Goal: Task Accomplishment & Management: Use online tool/utility

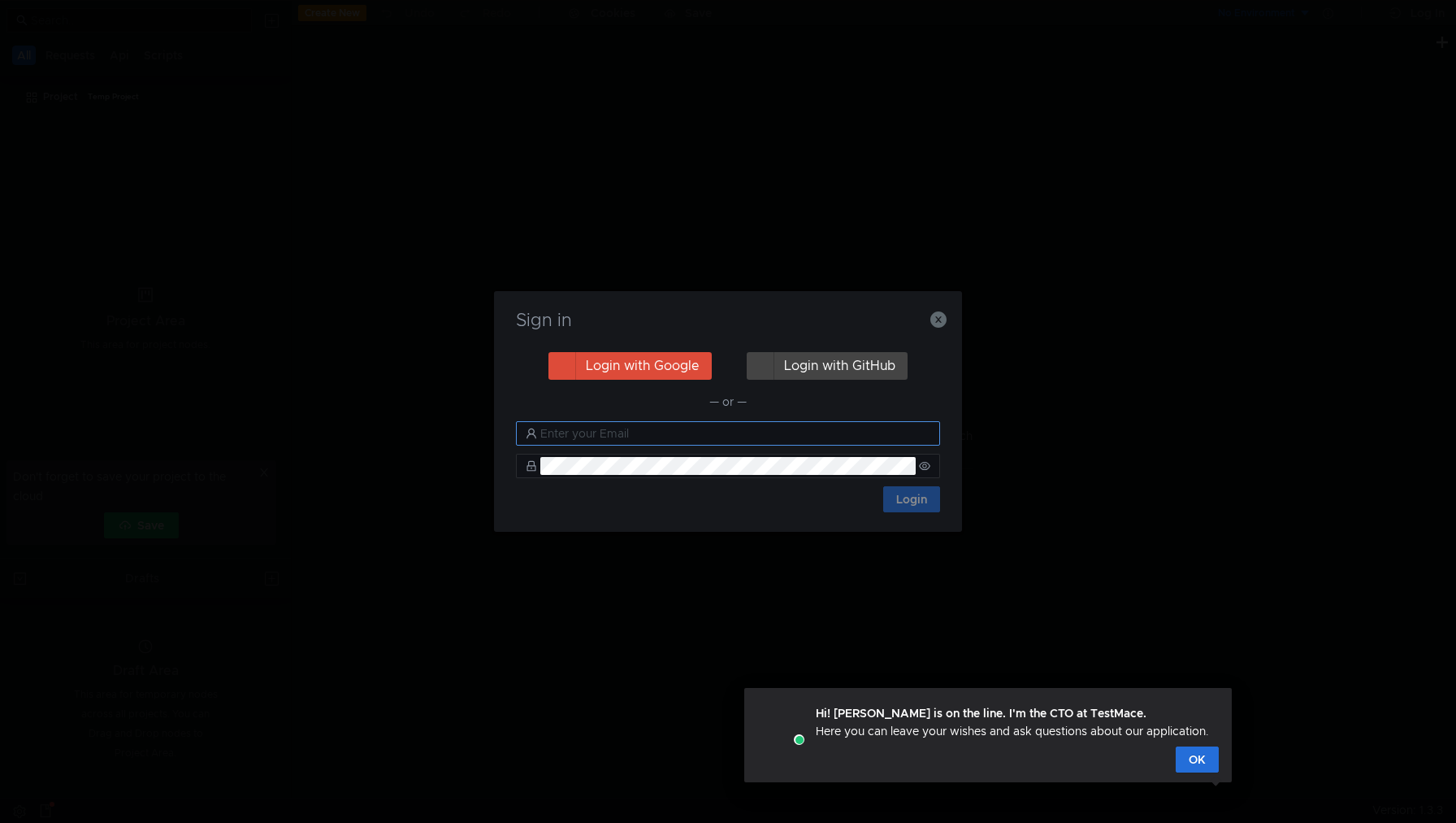
click at [879, 435] on input "text" at bounding box center [735, 434] width 390 height 18
click at [661, 430] on input "text" at bounding box center [735, 430] width 390 height 18
click at [853, 371] on button "Login with GitHub" at bounding box center [827, 362] width 161 height 28
click at [671, 370] on button "Login with Google" at bounding box center [629, 362] width 163 height 28
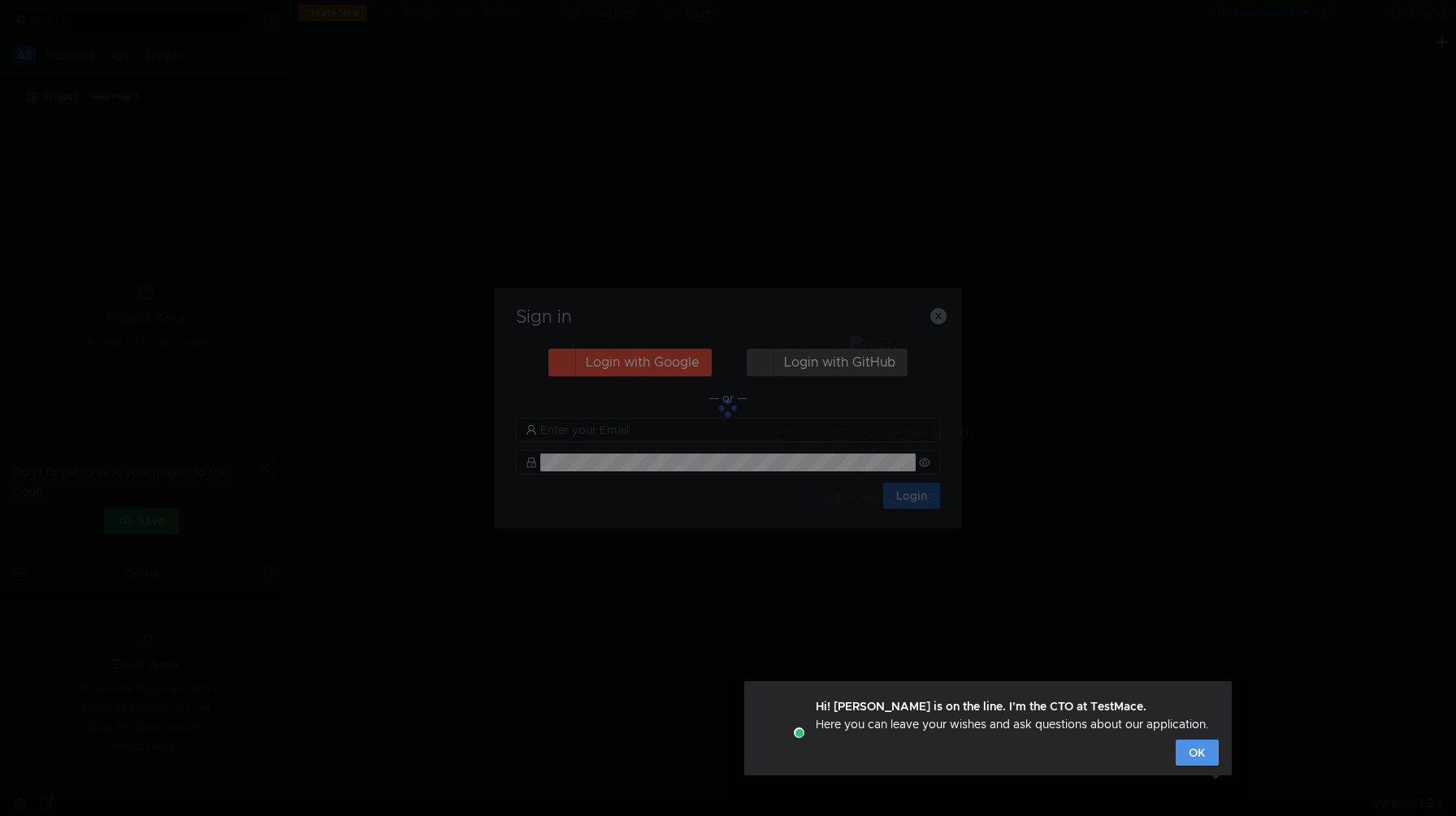
click at [1204, 743] on button "OK" at bounding box center [1197, 752] width 43 height 26
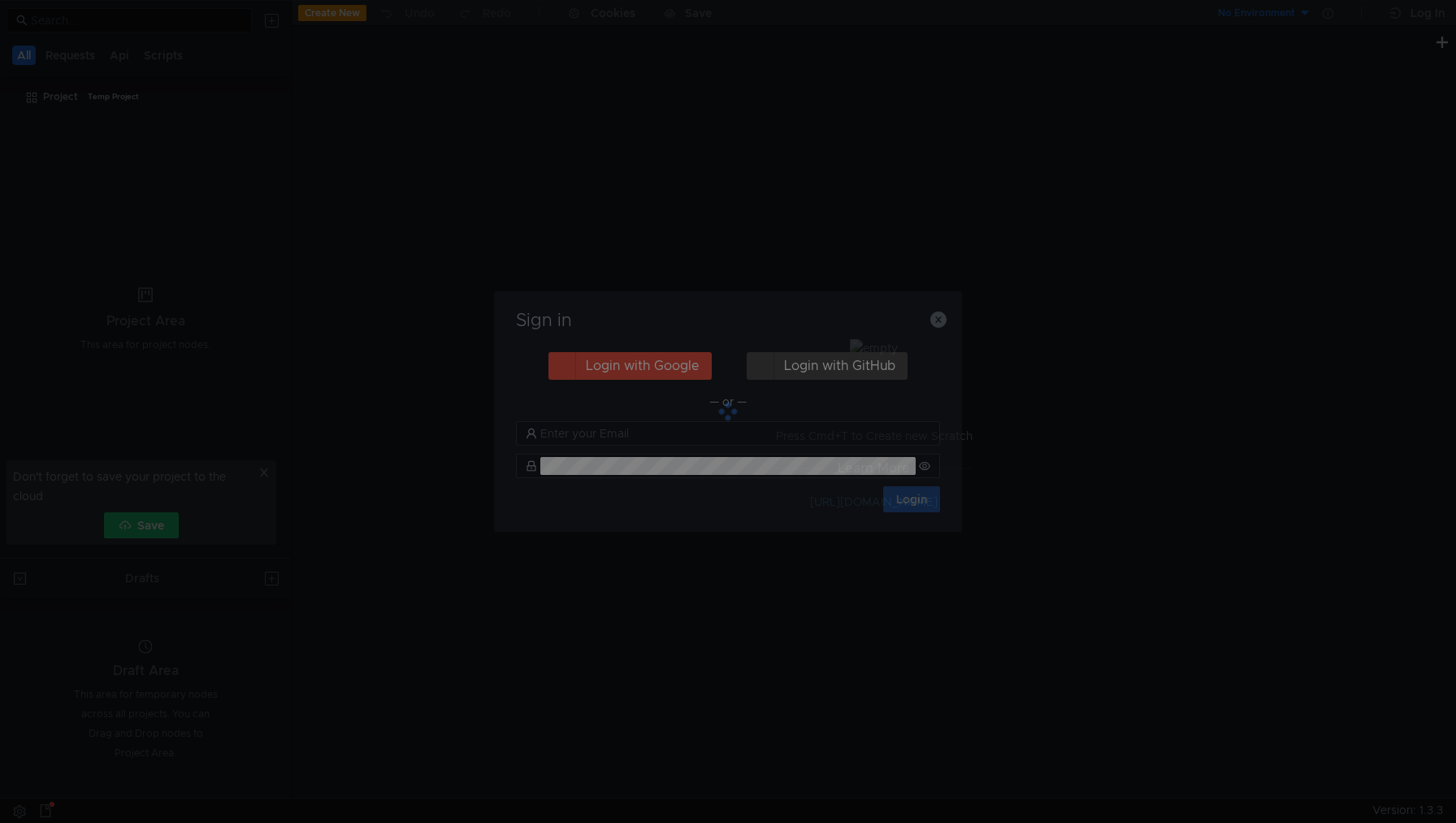
click at [941, 325] on div at bounding box center [728, 412] width 468 height 241
click at [269, 470] on div "Sign in Login with Google Login with GitHub — or — Login" at bounding box center [728, 412] width 1456 height 823
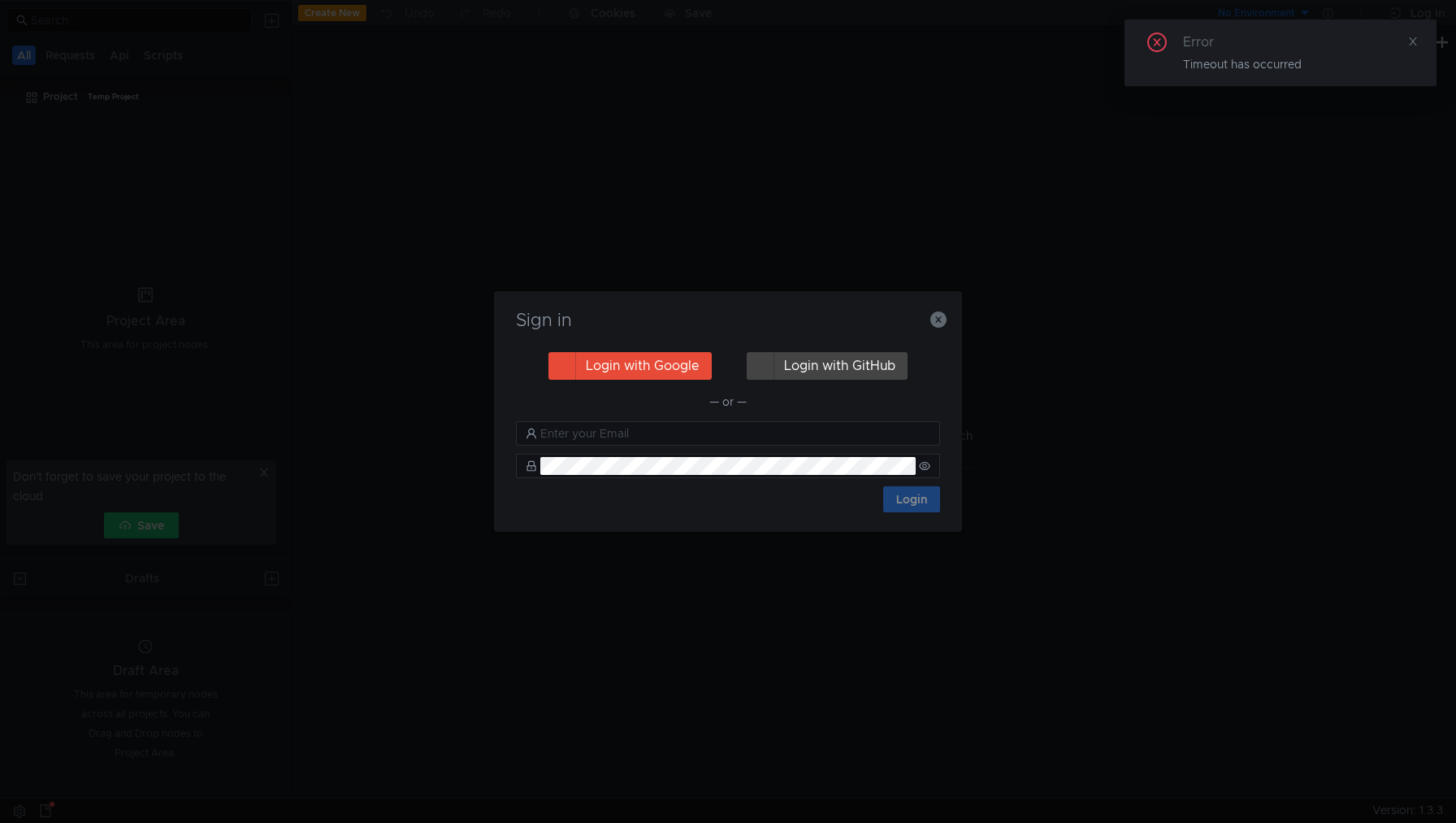
click at [673, 373] on button "Login with Google" at bounding box center [629, 366] width 163 height 28
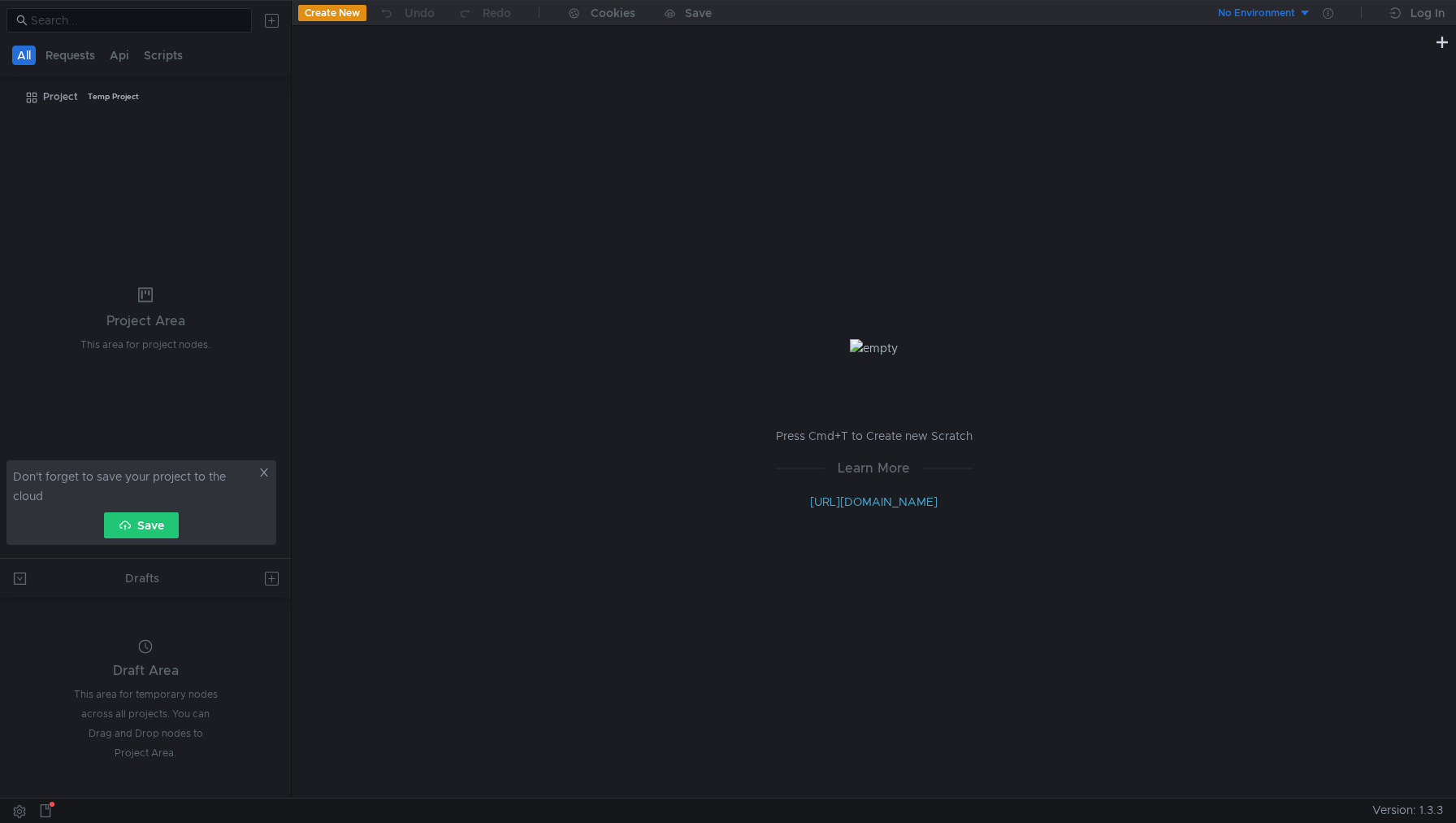
click at [261, 474] on icon at bounding box center [264, 472] width 11 height 11
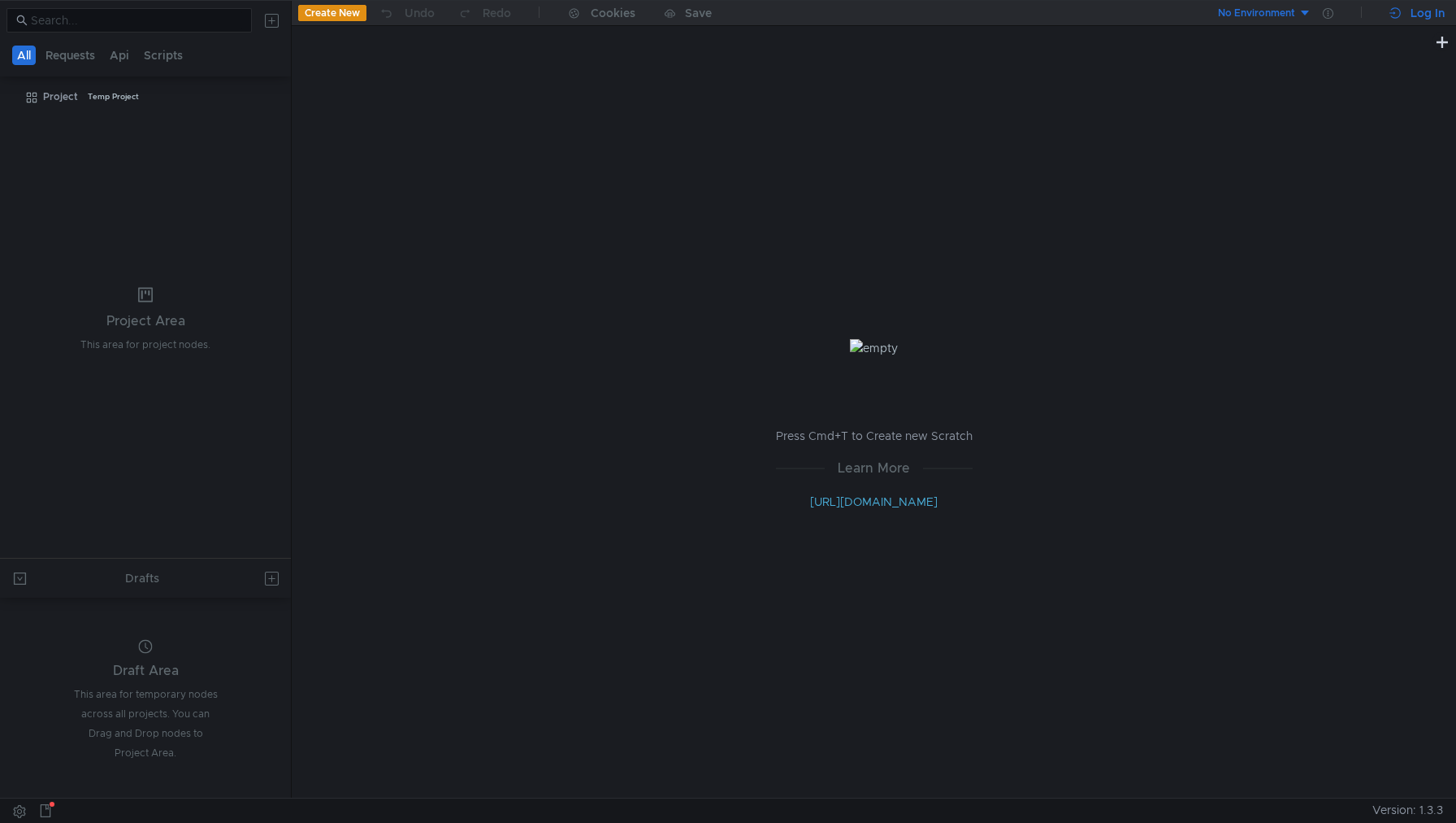
click at [1429, 15] on div "Log In" at bounding box center [1428, 13] width 34 height 20
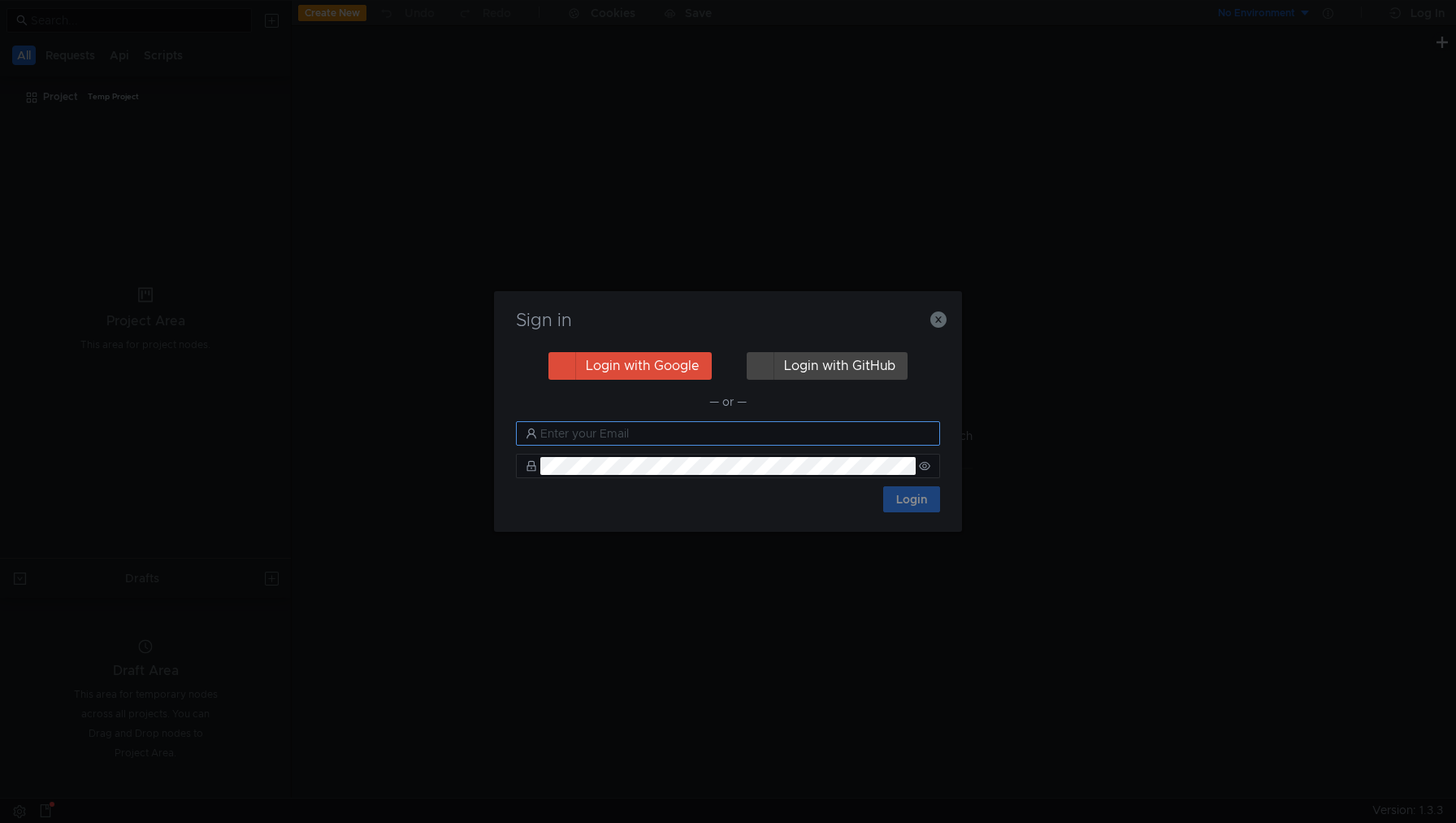
click at [647, 434] on input "text" at bounding box center [735, 434] width 390 height 18
click at [673, 363] on button "Login with Google" at bounding box center [629, 366] width 163 height 28
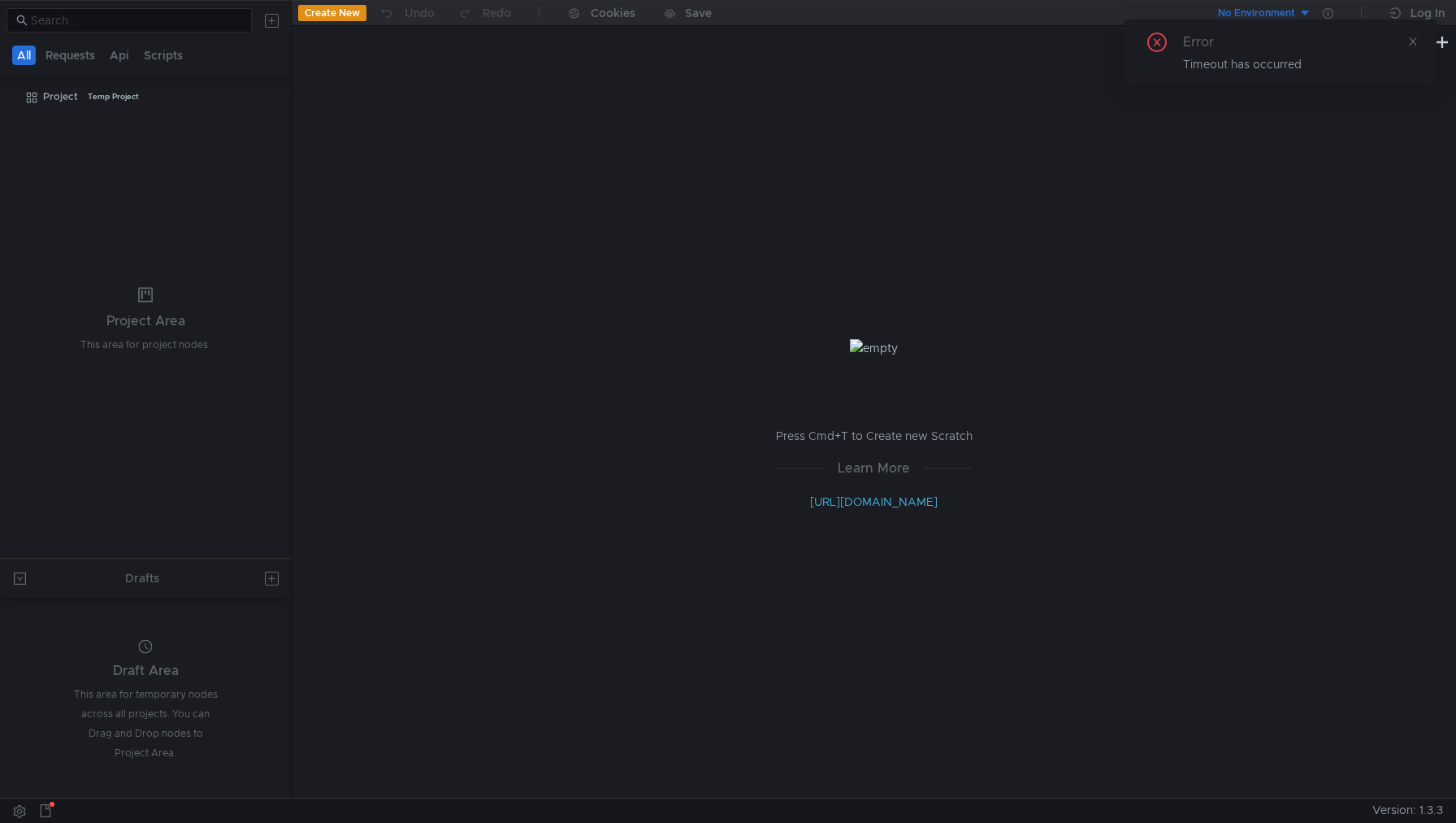
click at [1431, 20] on div "Error Timeout has occurred" at bounding box center [1280, 52] width 312 height 66
click at [1154, 41] on icon at bounding box center [1157, 43] width 20 height 20
click at [1404, 12] on icon at bounding box center [1400, 13] width 21 height 11
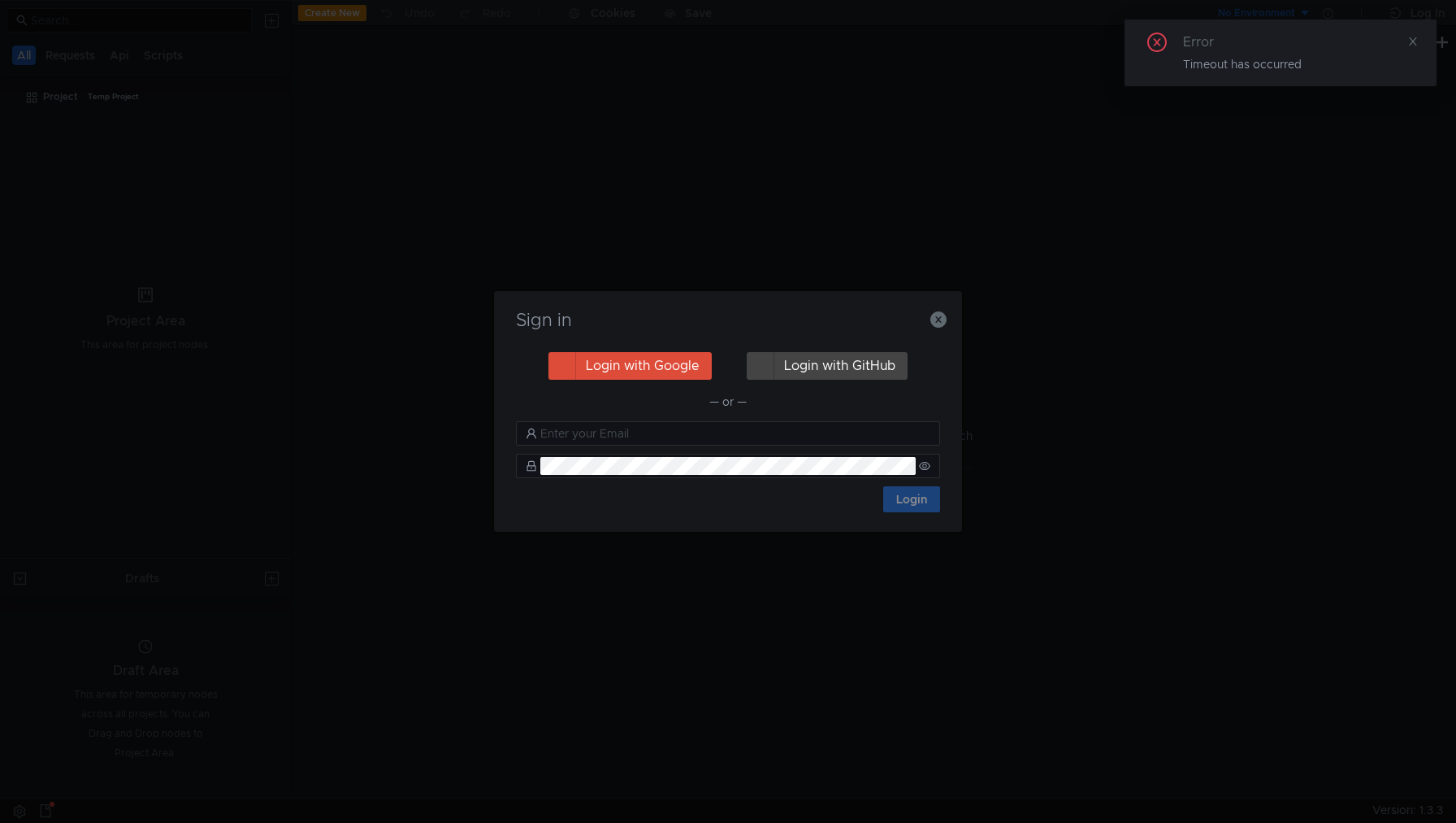
click at [649, 448] on form "Login" at bounding box center [728, 466] width 424 height 91
click at [647, 441] on input "text" at bounding box center [735, 434] width 390 height 18
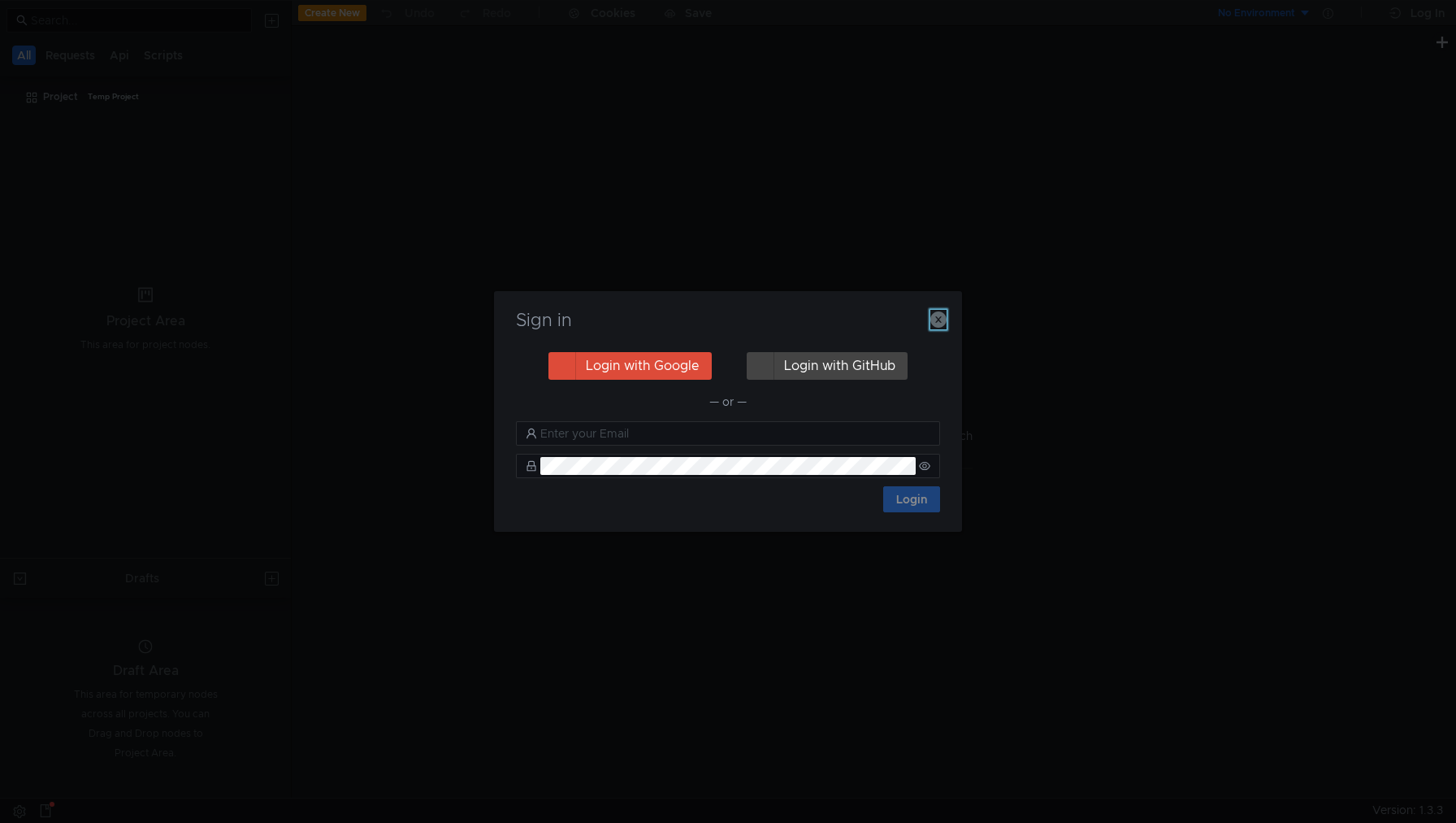
click at [932, 320] on icon "button" at bounding box center [938, 320] width 16 height 16
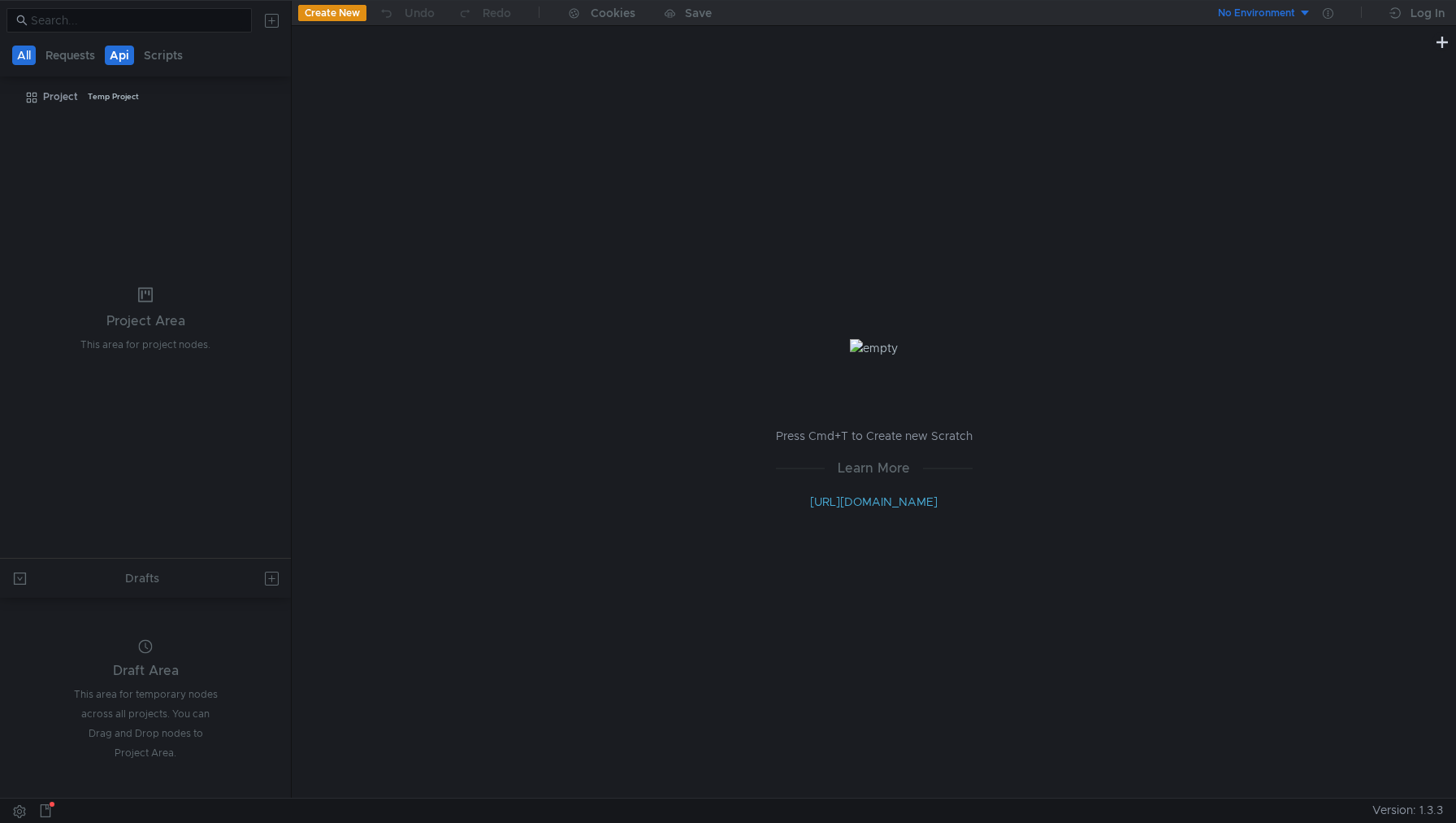
click at [118, 58] on button "Api" at bounding box center [120, 56] width 29 height 20
click at [1295, 19] on button "No Environment" at bounding box center [1255, 13] width 113 height 26
click at [1325, 13] on div at bounding box center [728, 412] width 1456 height 823
click at [1305, 13] on button "No Environment" at bounding box center [1255, 13] width 113 height 26
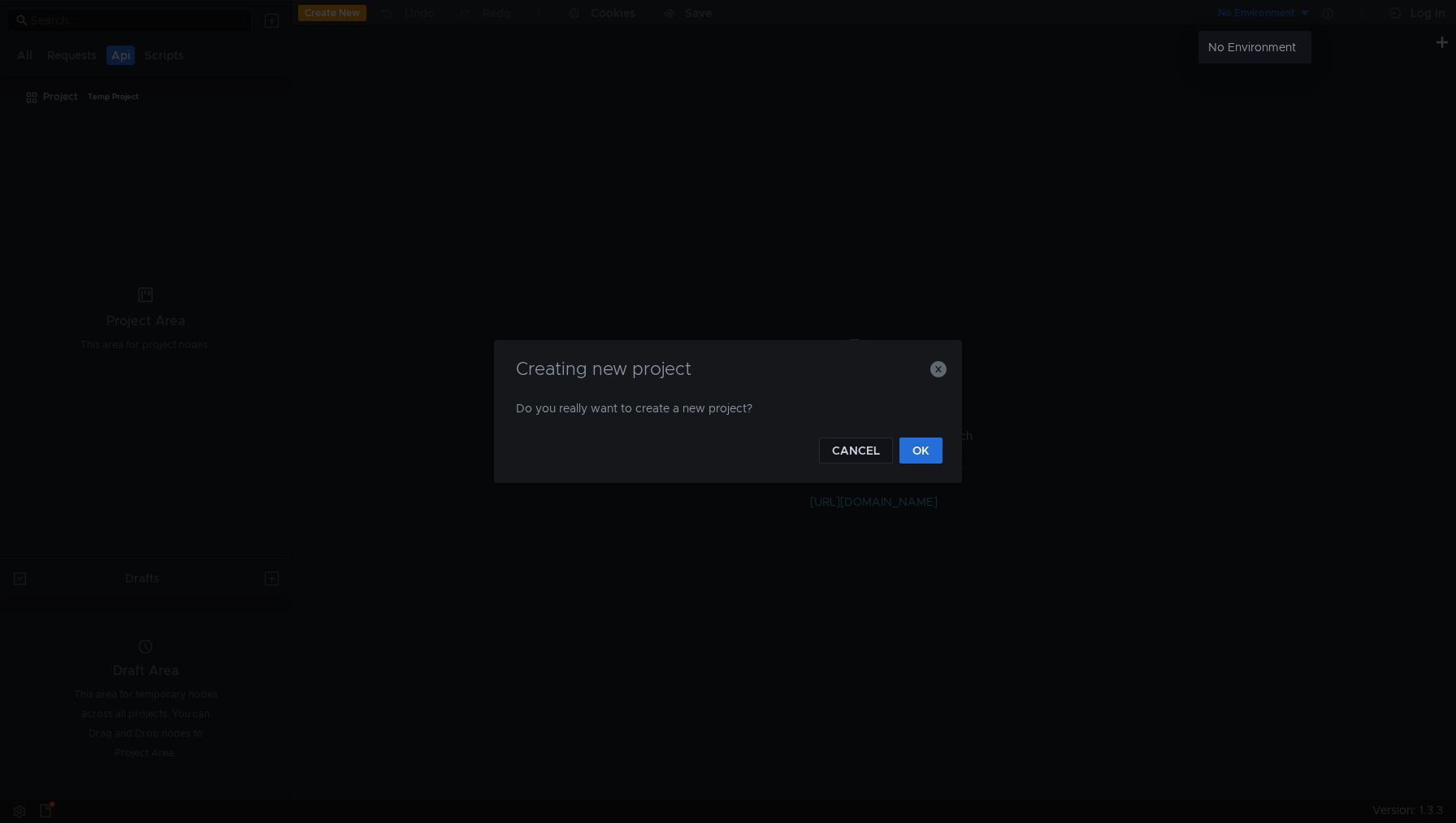
click at [925, 453] on div at bounding box center [728, 412] width 1456 height 823
click at [923, 457] on button "OK" at bounding box center [921, 451] width 43 height 26
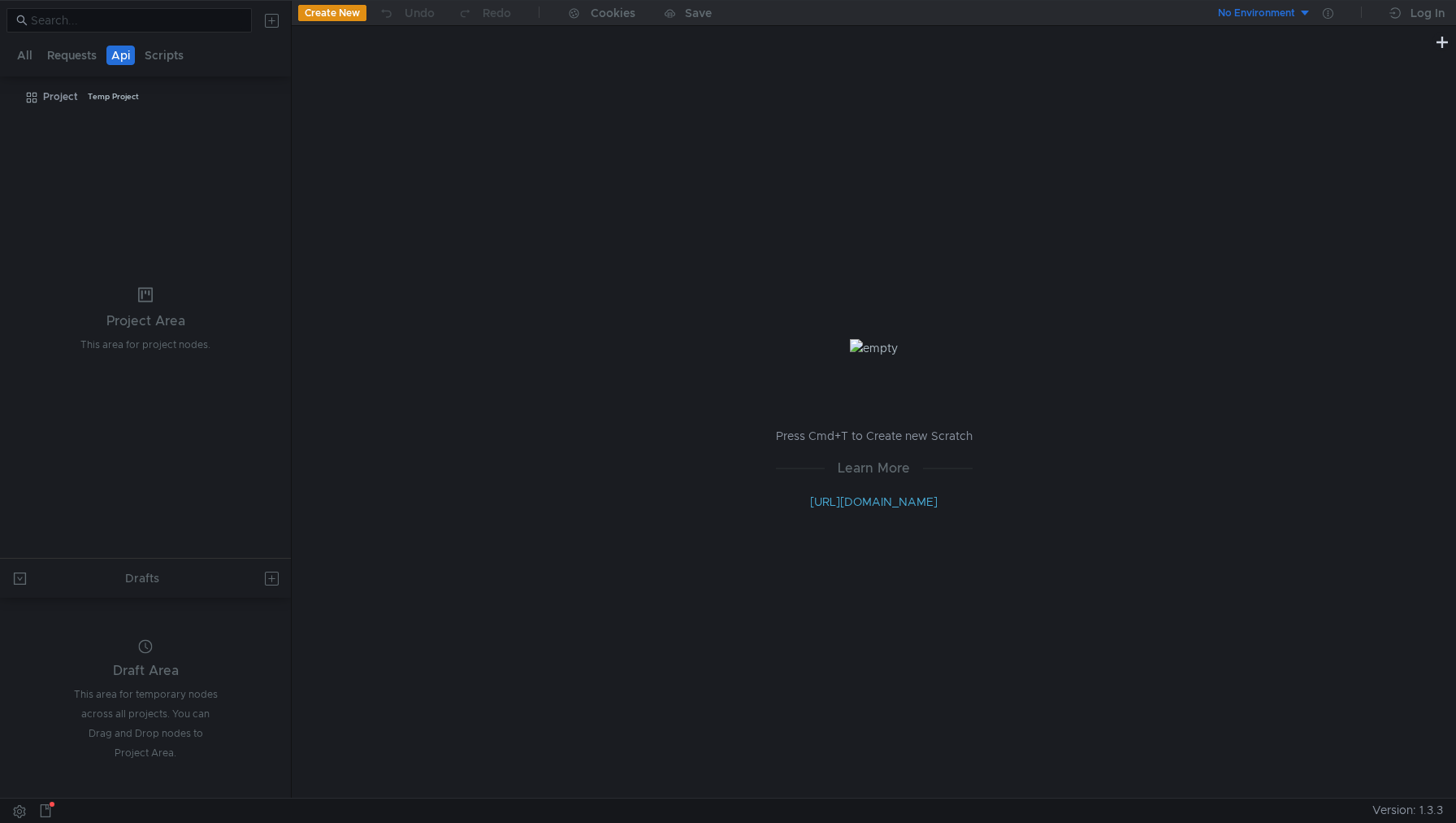
click at [326, 20] on button "Create New" at bounding box center [332, 13] width 68 height 16
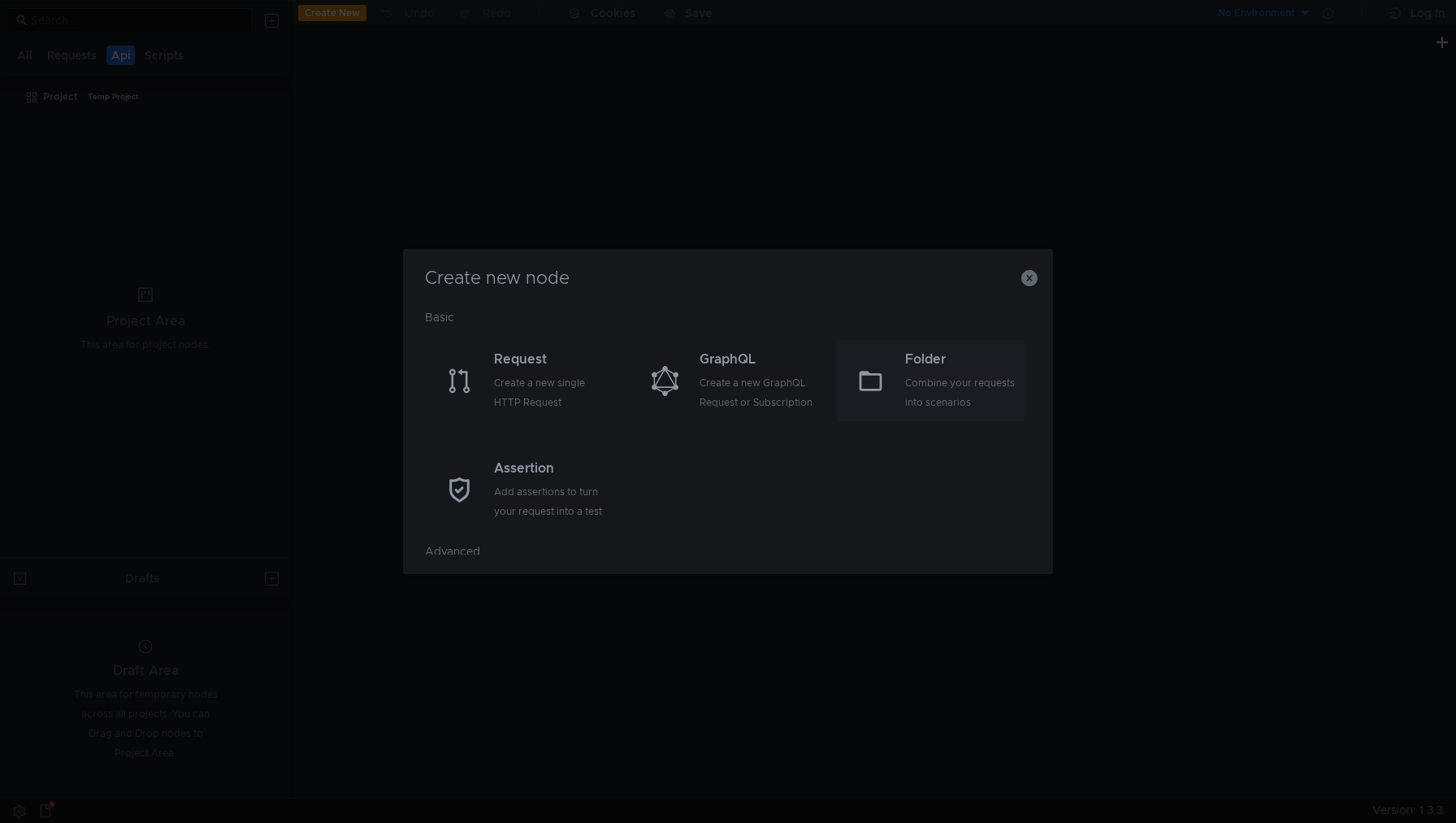
click at [967, 389] on div "Combine your requests into scenarios" at bounding box center [964, 393] width 116 height 39
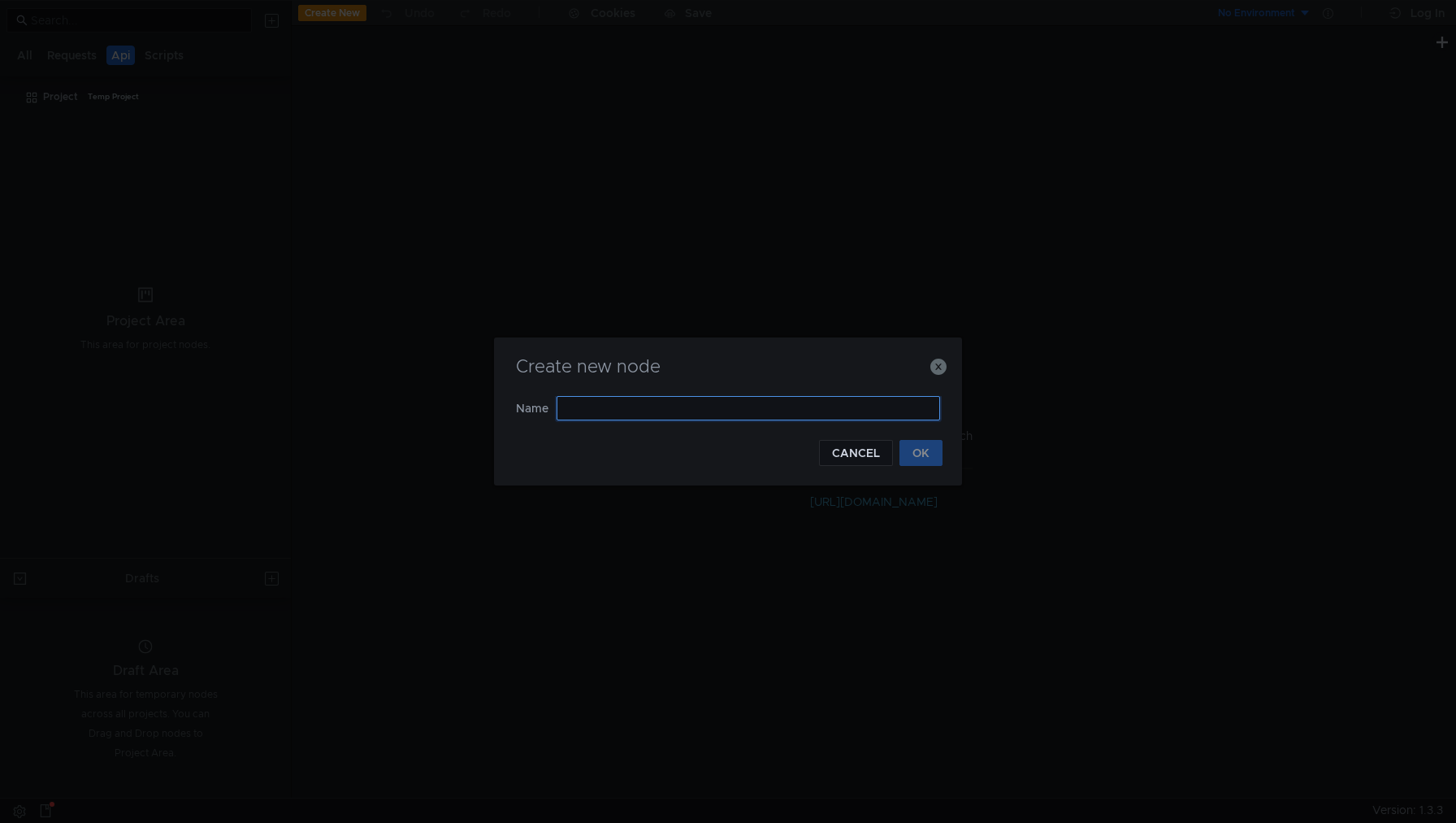
click at [825, 407] on input "text" at bounding box center [748, 408] width 383 height 25
click at [873, 457] on button "CANCEL" at bounding box center [856, 452] width 74 height 26
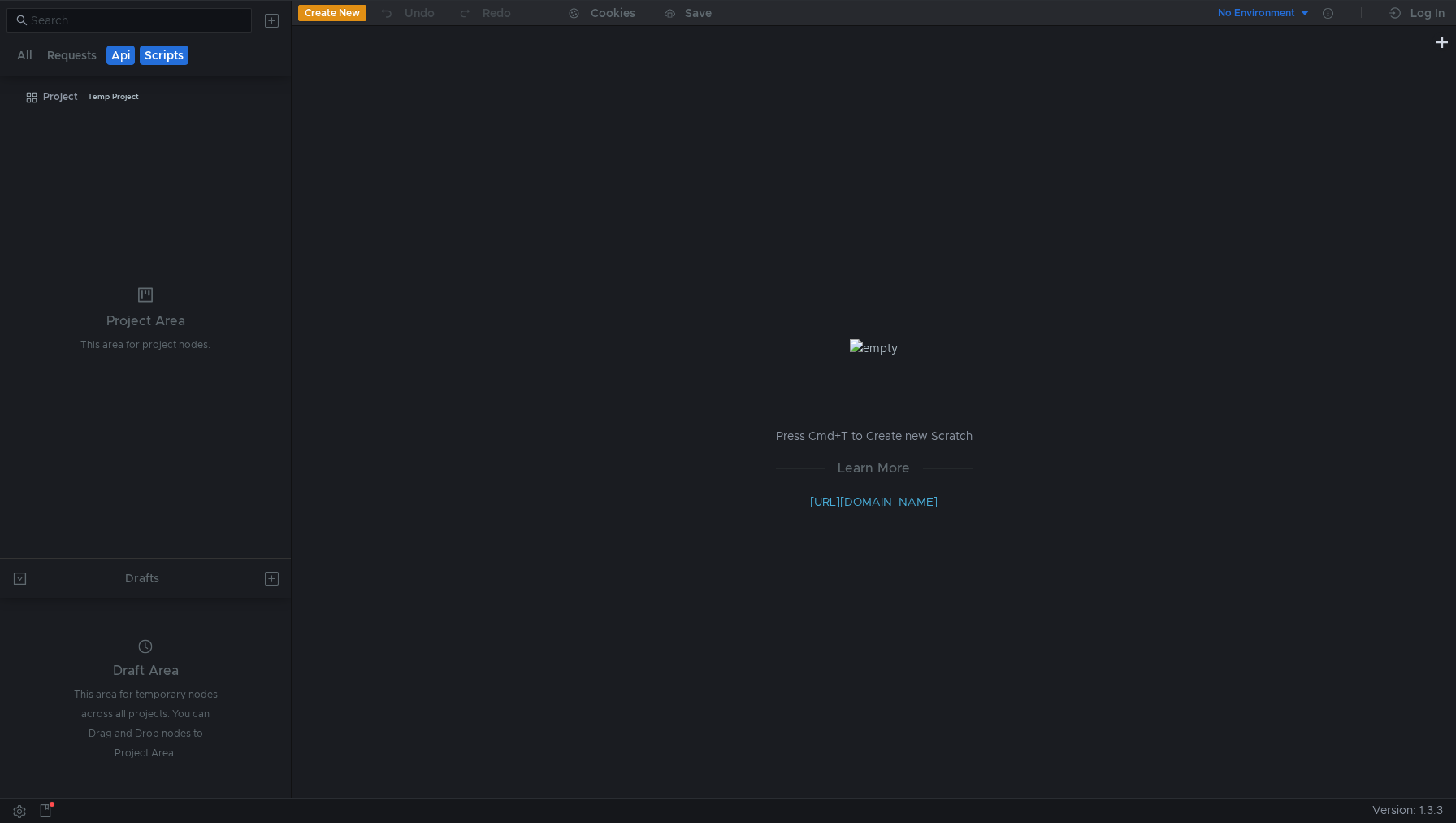
click at [159, 57] on button "Scripts" at bounding box center [165, 56] width 49 height 20
click at [84, 49] on button "Requests" at bounding box center [72, 56] width 59 height 20
click at [116, 52] on button "Api" at bounding box center [121, 56] width 29 height 20
click at [622, 17] on div "Cookies" at bounding box center [613, 13] width 45 height 20
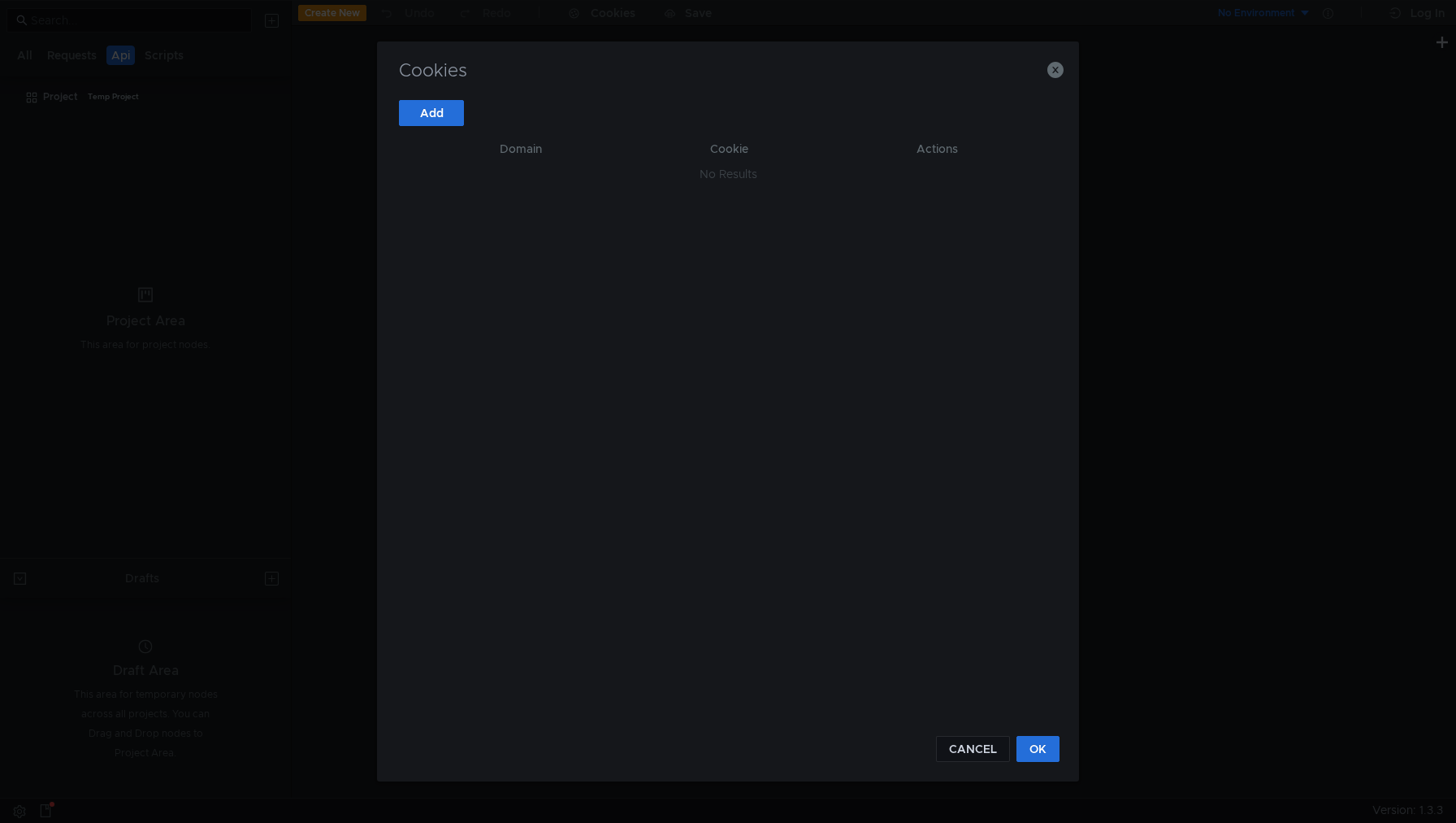
click at [1059, 80] on div "Cookies Add Domain Cookie Actions No Results CANCEL OK" at bounding box center [728, 412] width 702 height 740
click at [1058, 70] on icon "button" at bounding box center [1055, 70] width 16 height 16
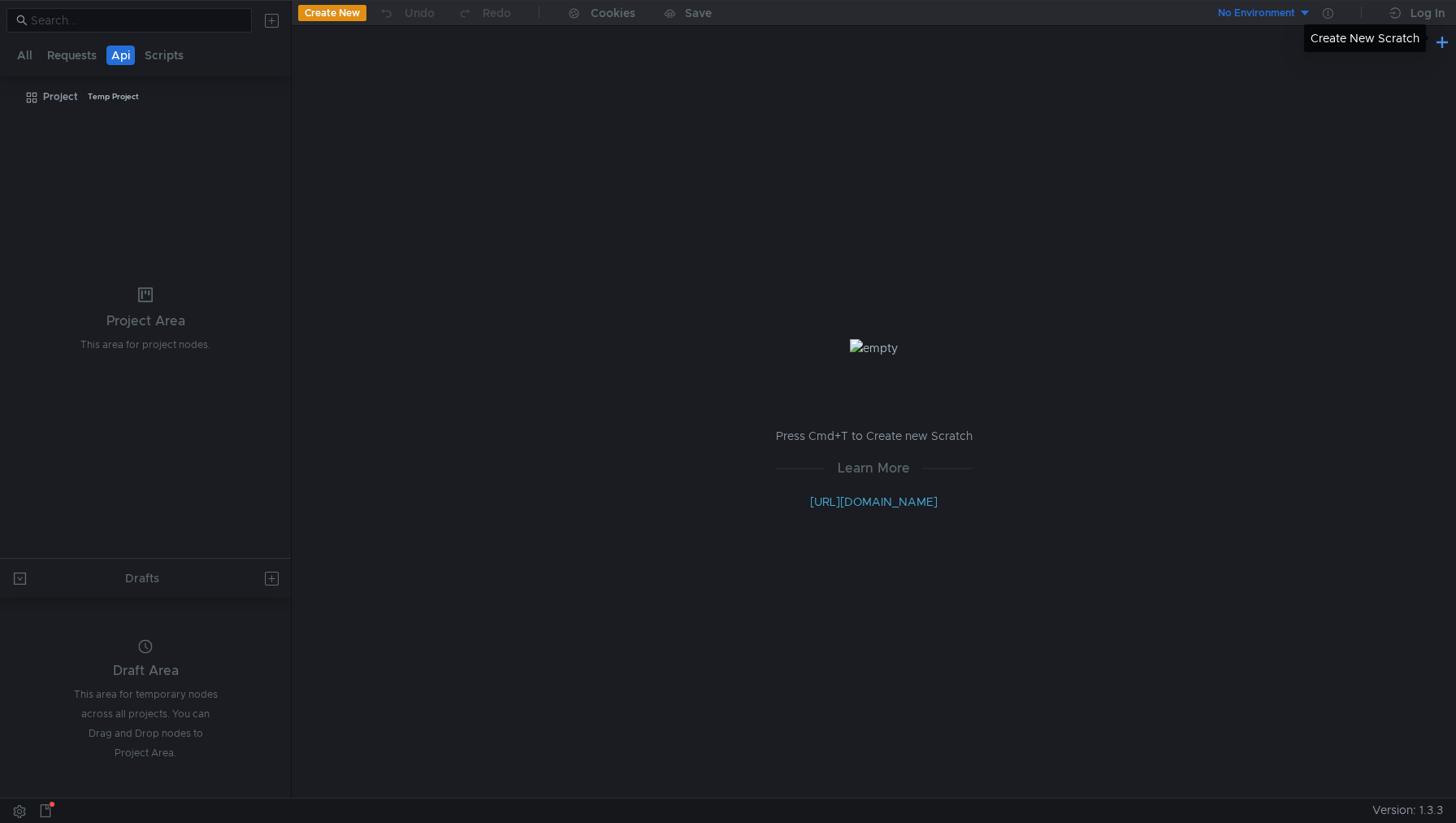
click at [1440, 40] on button at bounding box center [1442, 42] width 20 height 20
